Goal: Communication & Community: Answer question/provide support

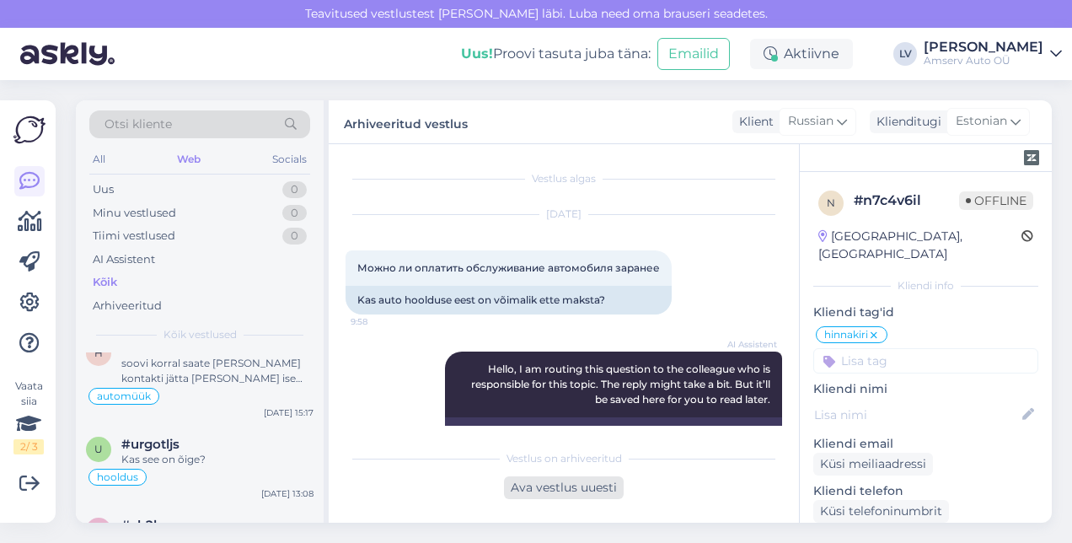
scroll to position [253, 0]
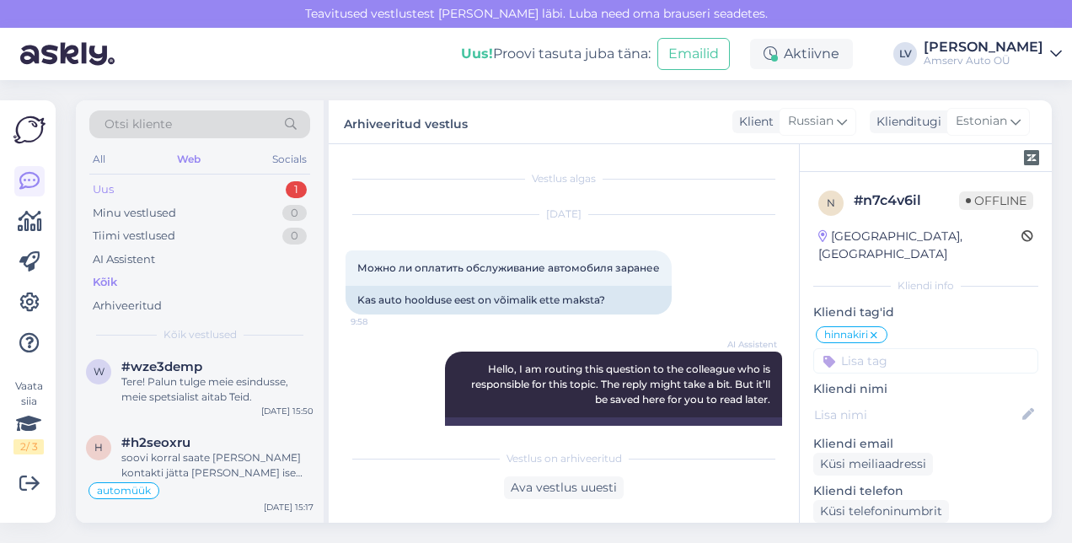
click at [220, 187] on div "Uus 1" at bounding box center [199, 190] width 221 height 24
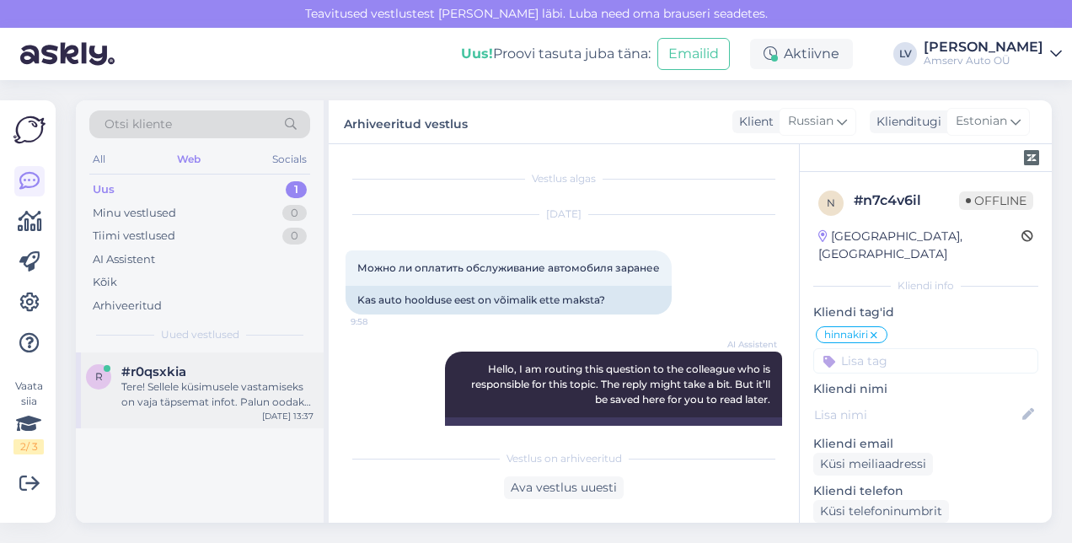
click at [221, 397] on div "Tere! Sellele küsimusele vastamiseks on vaja täpsemat infot. Palun oodake, ma s…" at bounding box center [217, 394] width 192 height 30
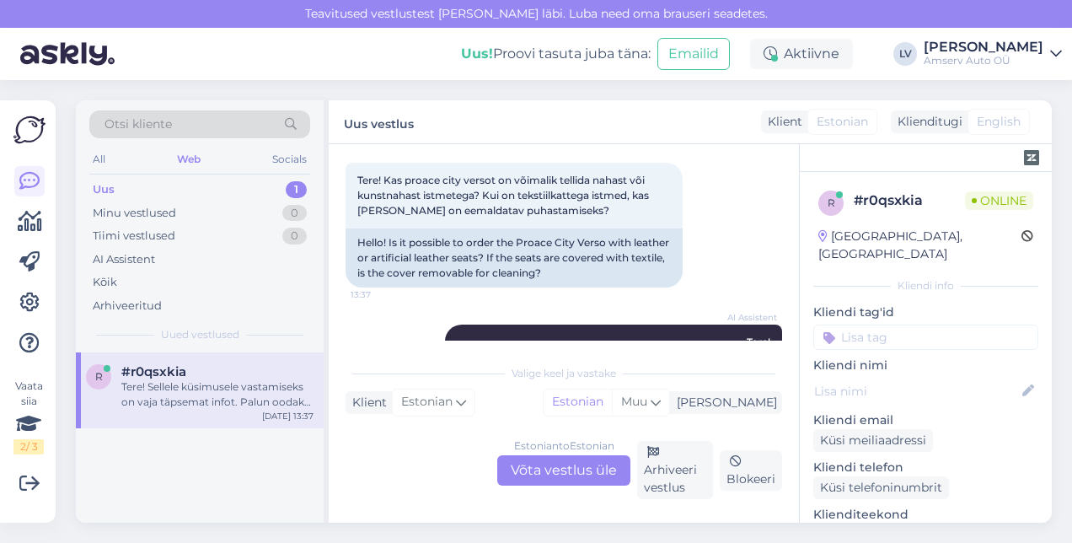
scroll to position [185, 0]
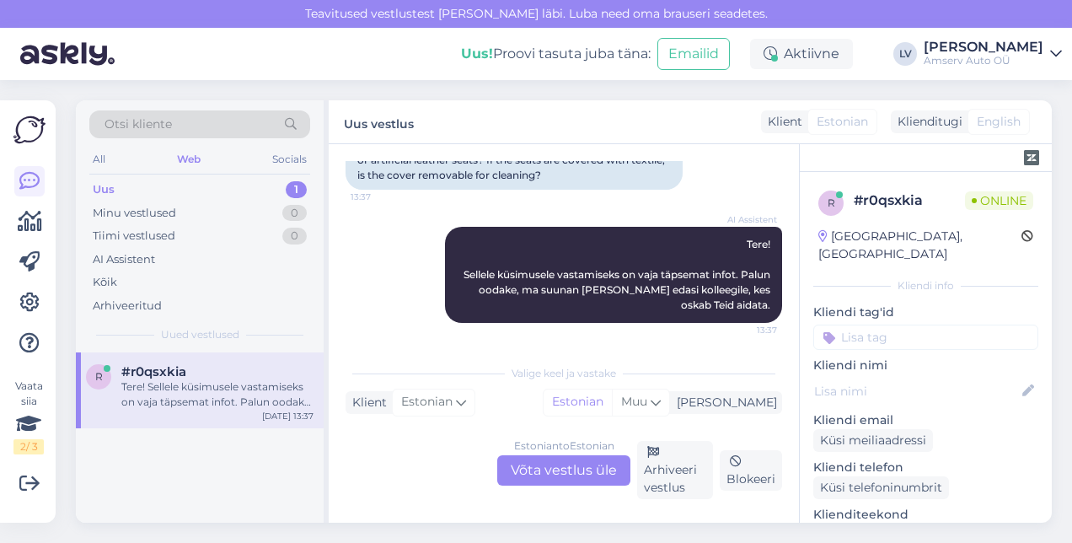
click at [552, 470] on div "Estonian to Estonian Võta vestlus üle" at bounding box center [563, 470] width 133 height 30
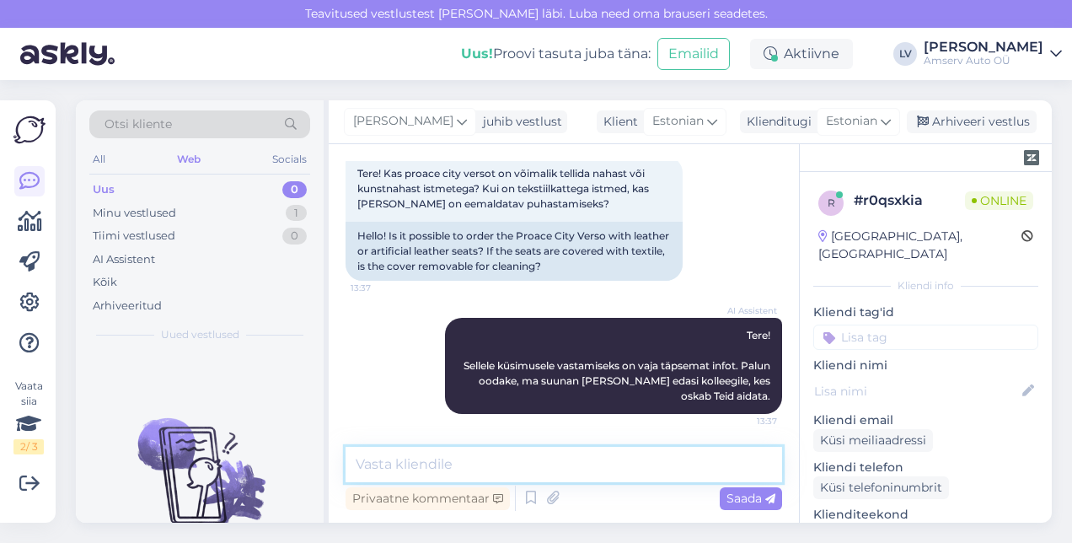
click at [487, 475] on textarea at bounding box center [564, 464] width 437 height 35
type textarea "Tere, suur tänu pöördumise eest"
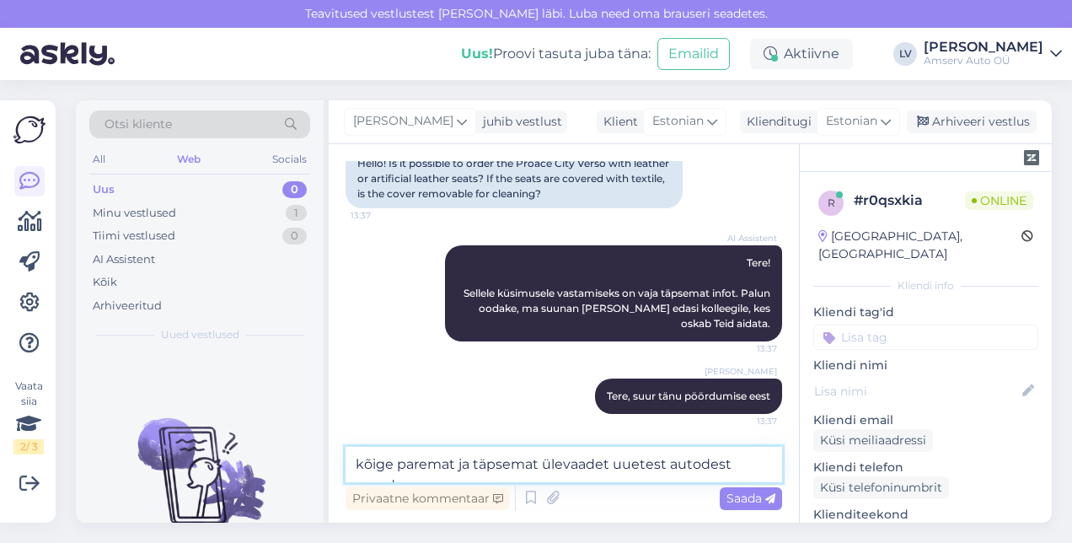
scroll to position [185, 0]
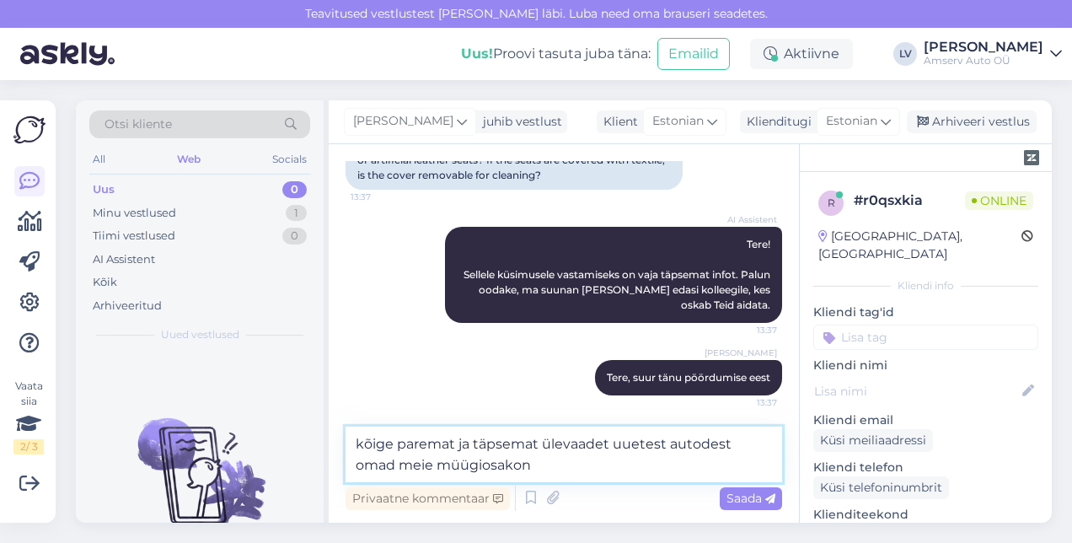
type textarea "kõige paremat ja täpsemat ülevaadet uuetest autodest omad meie müügiosakond"
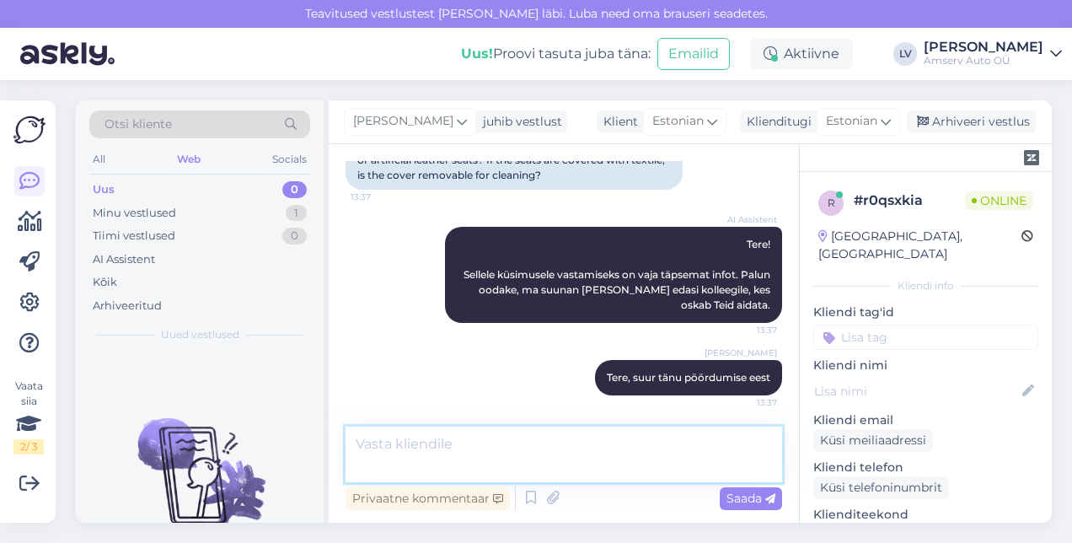
scroll to position [255, 0]
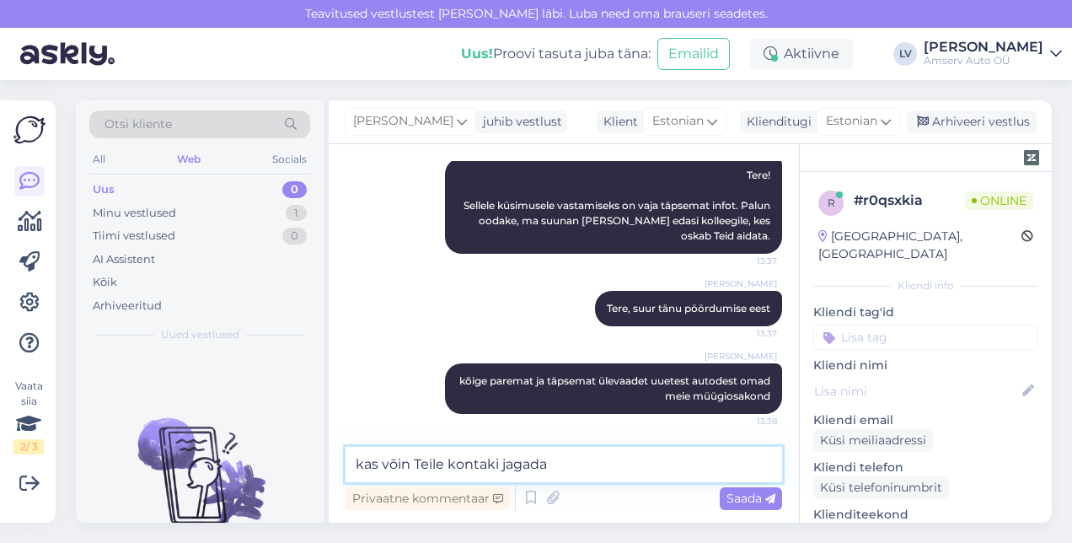
type textarea "kas võin Teile kontaki jagada?"
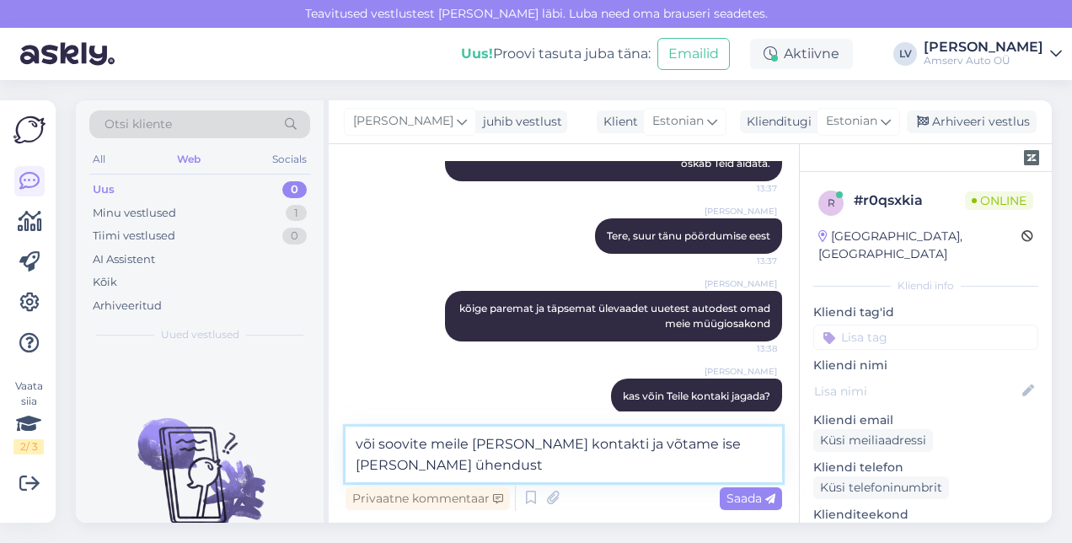
type textarea "või soovite meile [PERSON_NAME] kontakti ja võtame ise [PERSON_NAME] ühendust?"
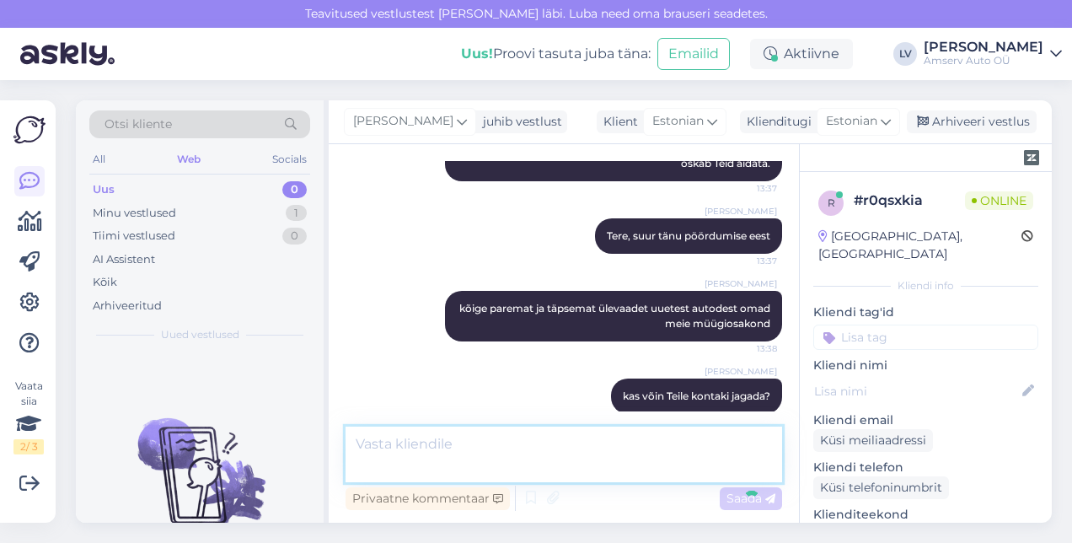
scroll to position [415, 0]
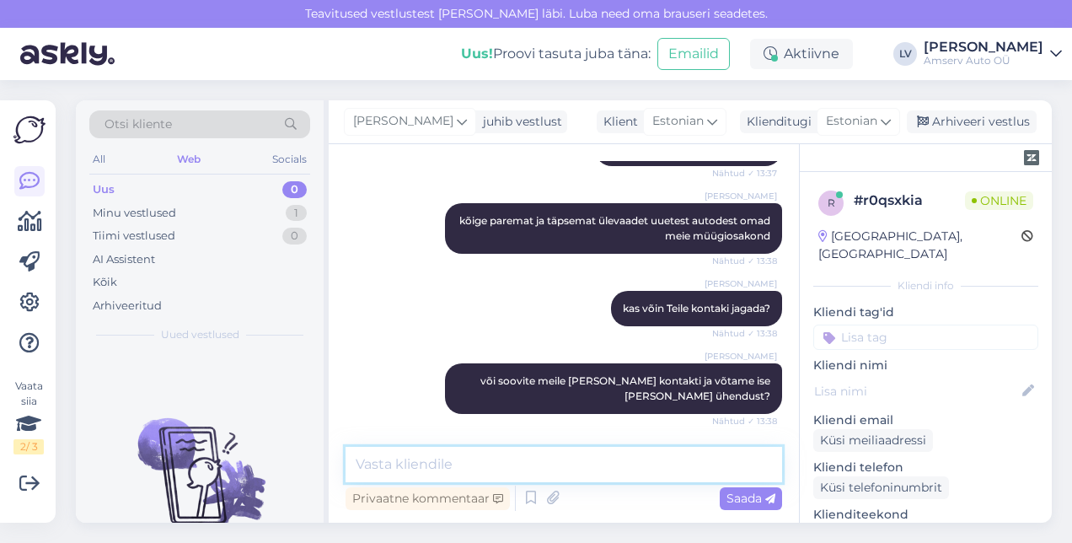
click at [521, 455] on textarea at bounding box center [564, 464] width 437 height 35
click at [596, 467] on textarea at bounding box center [564, 464] width 437 height 35
click at [595, 464] on textarea at bounding box center [564, 464] width 437 height 35
click at [543, 469] on textarea at bounding box center [564, 464] width 437 height 35
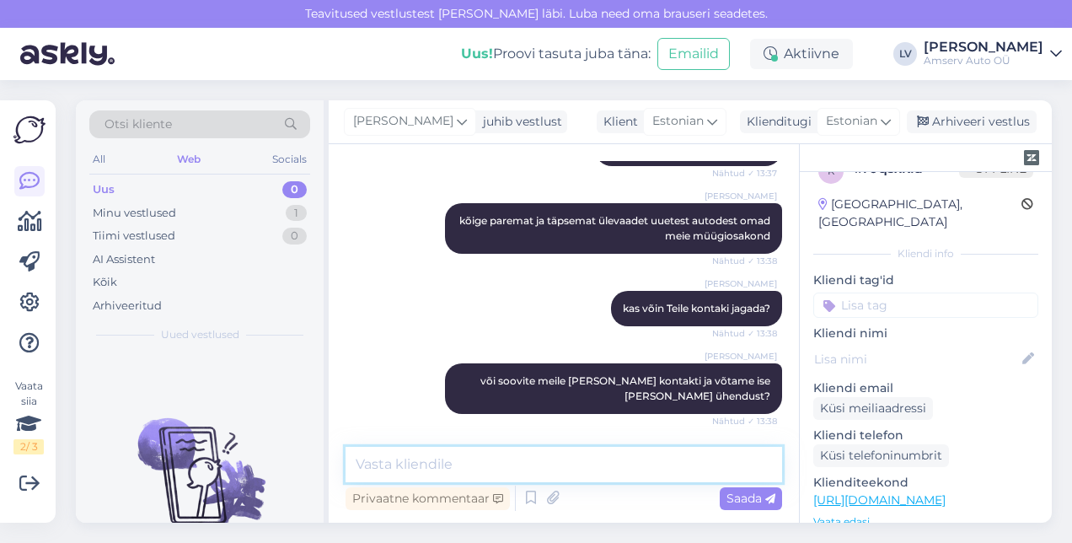
scroll to position [0, 0]
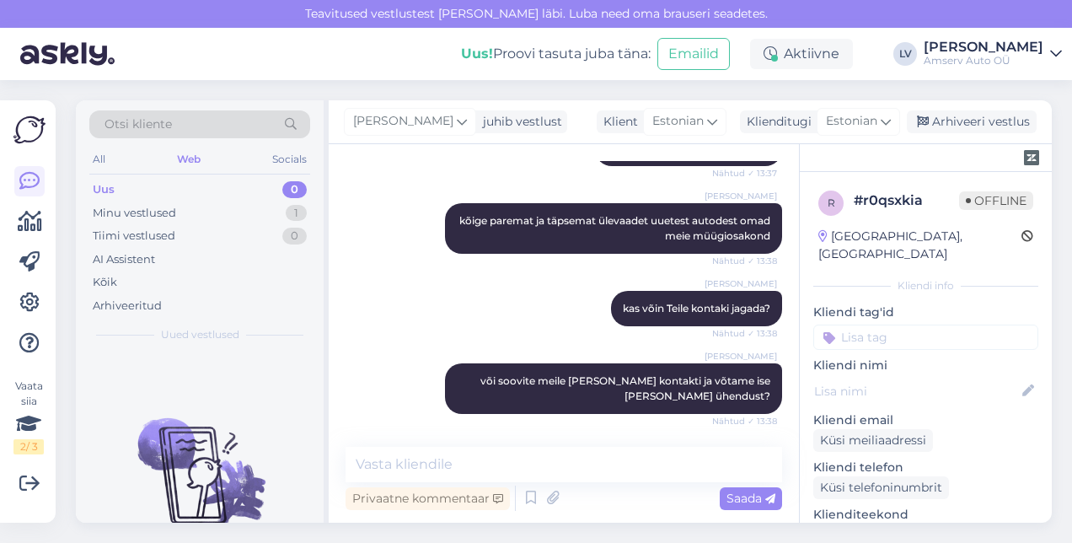
click at [938, 162] on div at bounding box center [926, 158] width 252 height 28
click at [934, 158] on div at bounding box center [926, 158] width 252 height 28
click at [911, 325] on input at bounding box center [926, 337] width 225 height 25
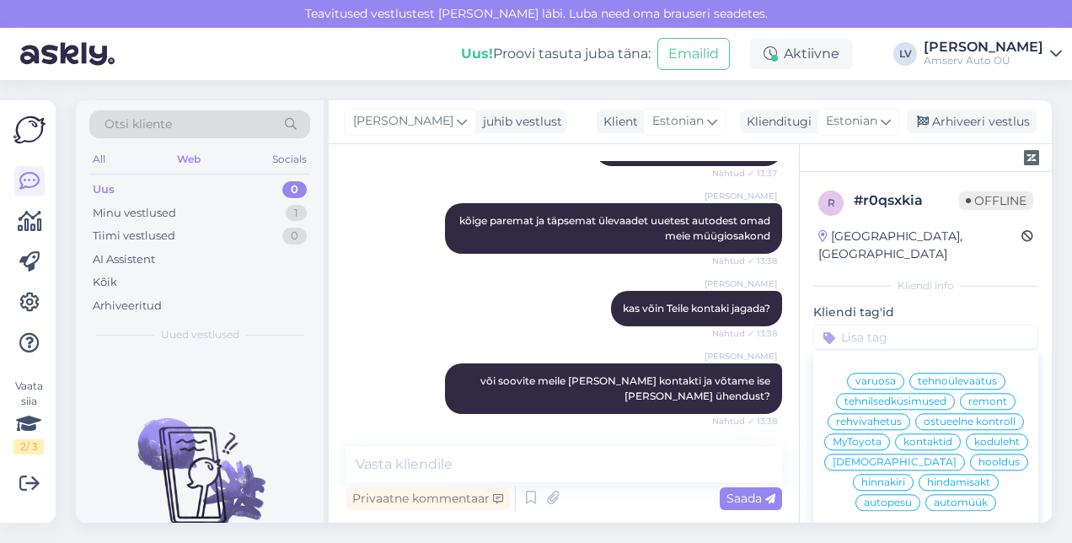
click at [934, 501] on span "automüük" at bounding box center [961, 502] width 54 height 10
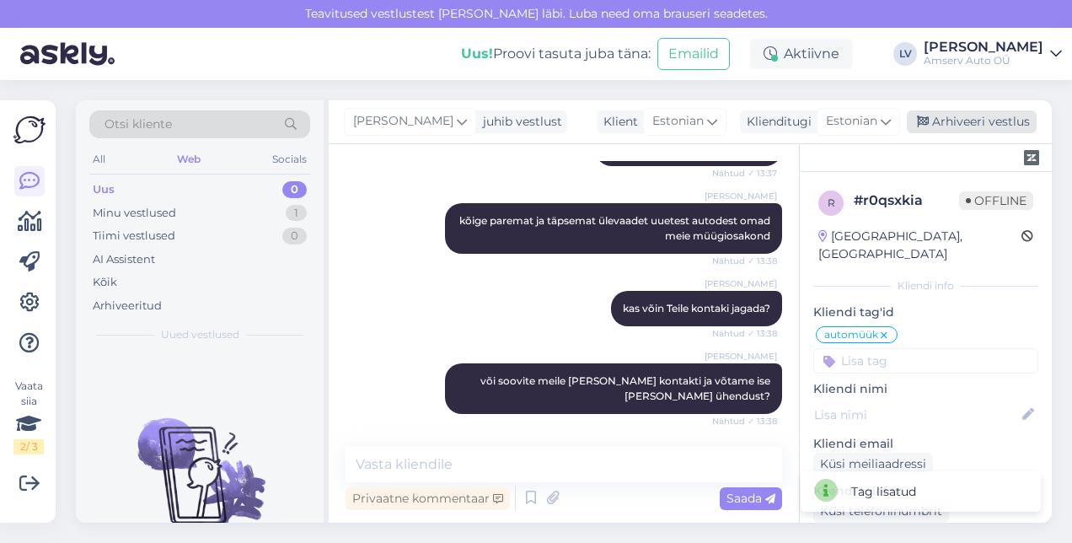
click at [944, 126] on div "Arhiveeri vestlus" at bounding box center [972, 121] width 130 height 23
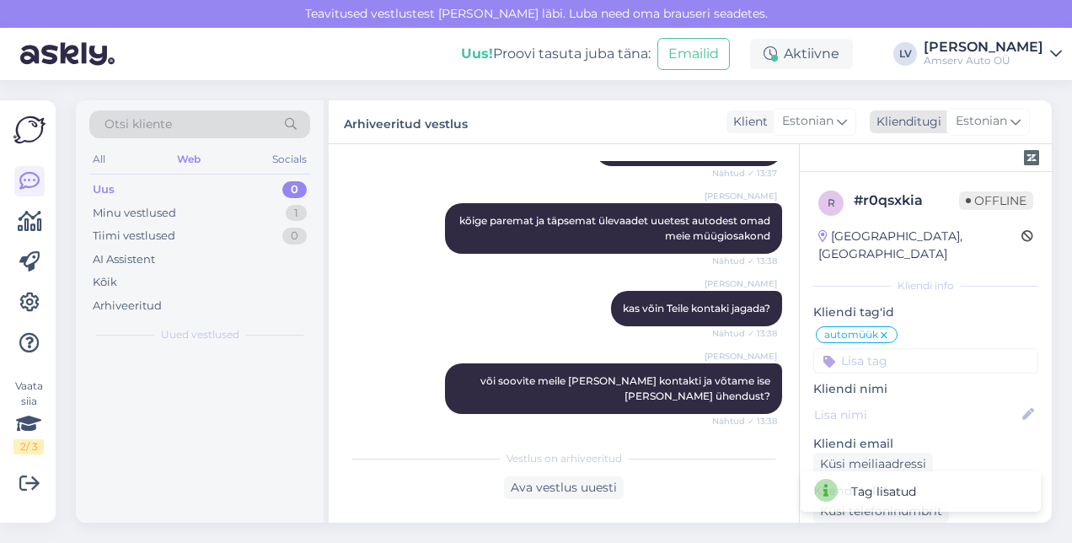
scroll to position [422, 0]
